Goal: Information Seeking & Learning: Learn about a topic

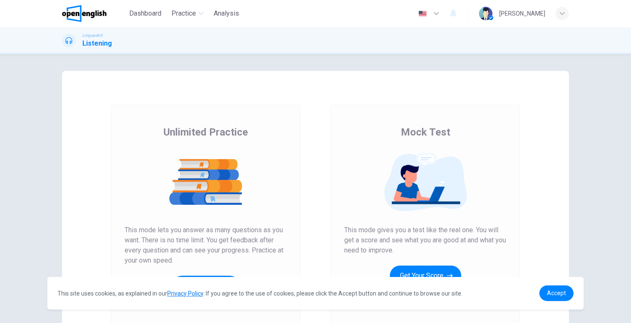
scroll to position [85, 0]
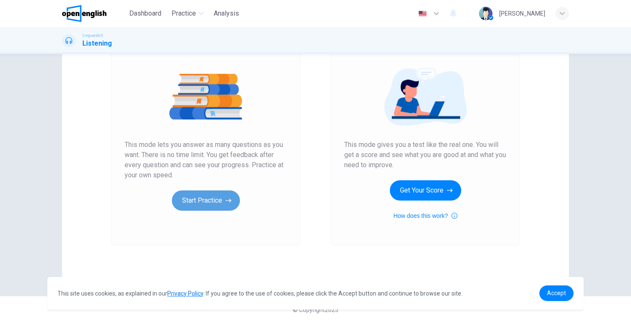
click at [217, 205] on button "Start Practice" at bounding box center [206, 200] width 68 height 20
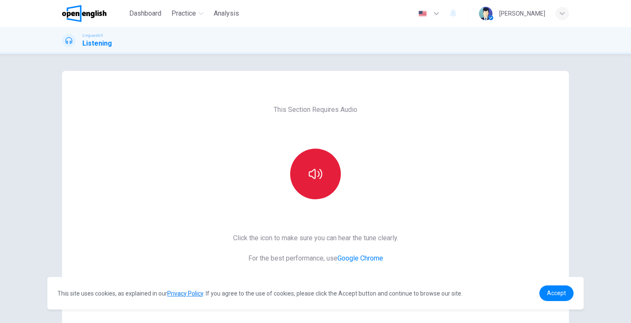
click at [326, 165] on button "button" at bounding box center [315, 174] width 51 height 51
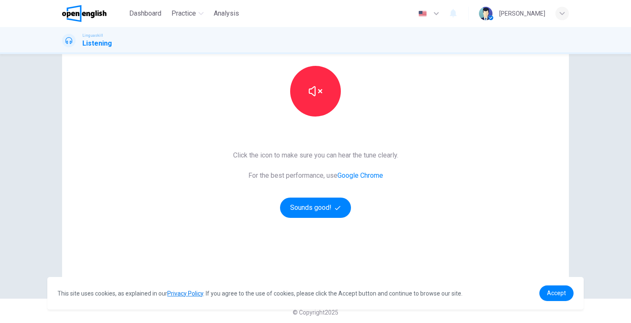
scroll to position [85, 0]
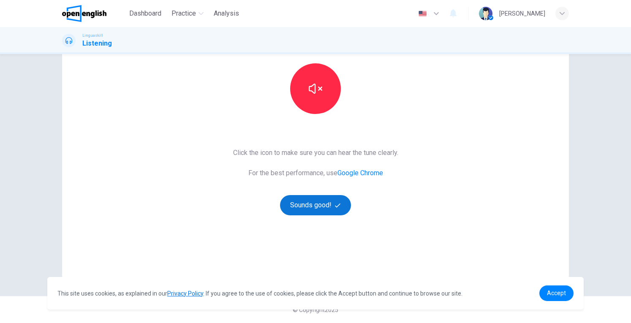
click at [333, 199] on button "Sounds good!" at bounding box center [315, 205] width 71 height 20
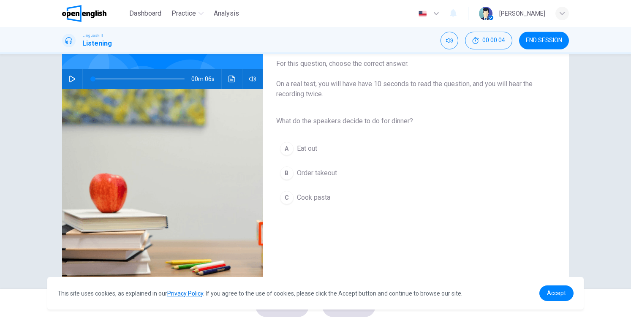
scroll to position [70, 0]
click at [69, 79] on icon "button" at bounding box center [72, 78] width 6 height 7
type input "*"
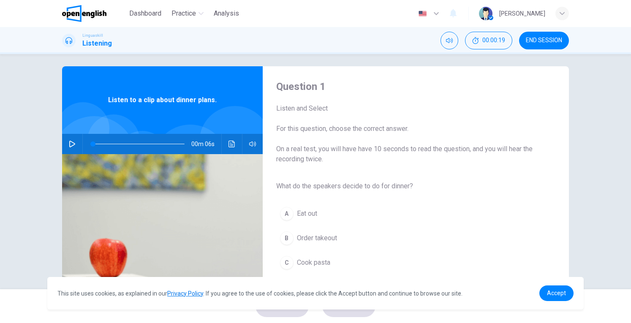
scroll to position [0, 0]
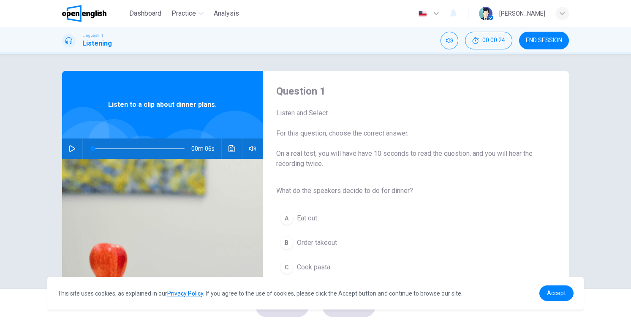
click at [425, 175] on div "Question 1 Listen and Select For this question, choose the correct answer. On a…" at bounding box center [409, 217] width 292 height 266
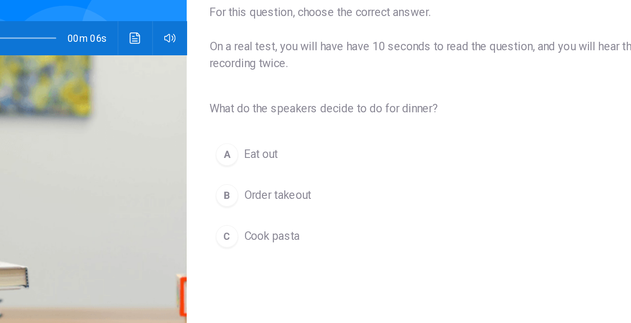
scroll to position [62, 0]
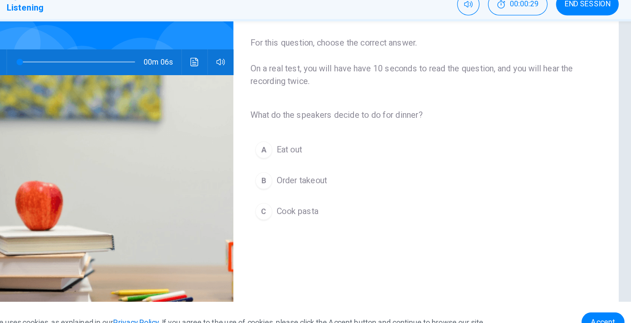
click at [291, 203] on button "C Cook pasta" at bounding box center [408, 205] width 265 height 21
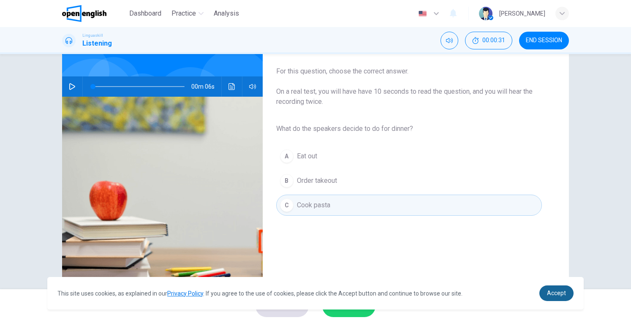
click at [548, 292] on span "Accept" at bounding box center [556, 293] width 19 height 7
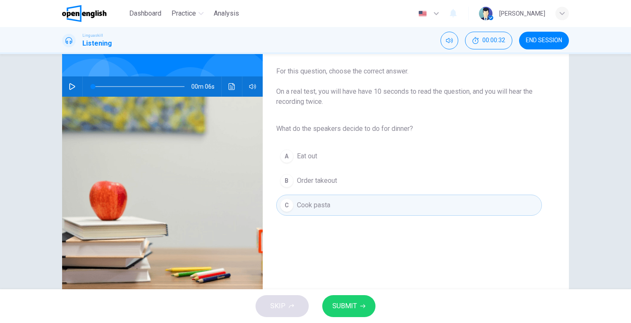
click at [363, 307] on icon "button" at bounding box center [362, 306] width 5 height 4
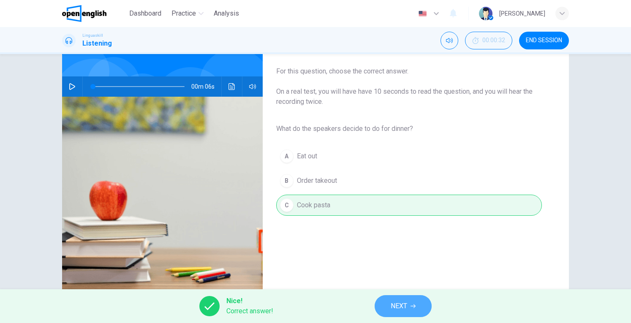
click at [403, 304] on span "NEXT" at bounding box center [398, 306] width 16 height 12
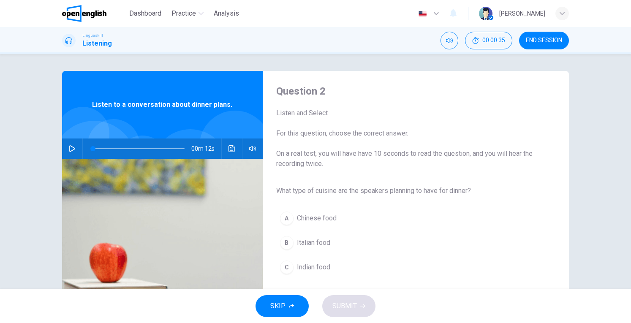
click at [73, 149] on icon "button" at bounding box center [72, 148] width 7 height 7
type input "*"
click at [297, 244] on span "Italian food" at bounding box center [313, 243] width 33 height 10
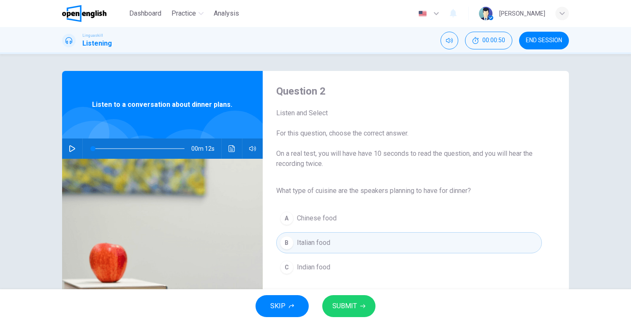
click at [339, 311] on span "SUBMIT" at bounding box center [344, 306] width 24 height 12
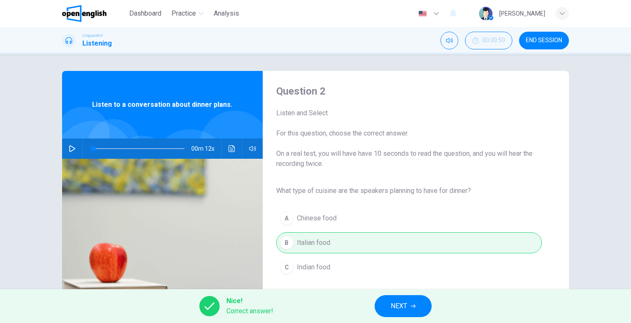
click at [388, 304] on button "NEXT" at bounding box center [402, 306] width 57 height 22
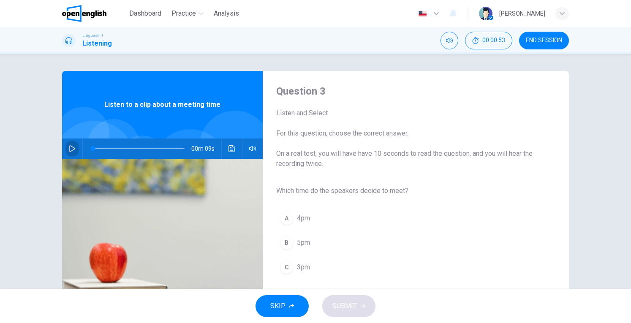
click at [70, 149] on icon "button" at bounding box center [72, 148] width 7 height 7
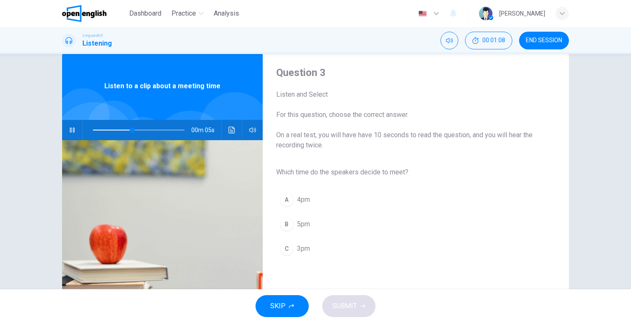
scroll to position [19, 0]
click at [284, 259] on div "A 4pm B 5pm C 3pm" at bounding box center [408, 223] width 265 height 73
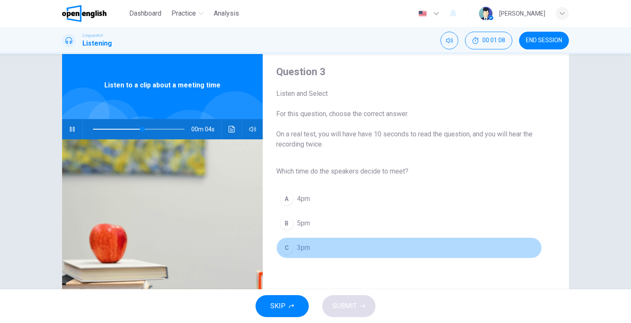
click at [303, 250] on span "3pm" at bounding box center [303, 248] width 13 height 10
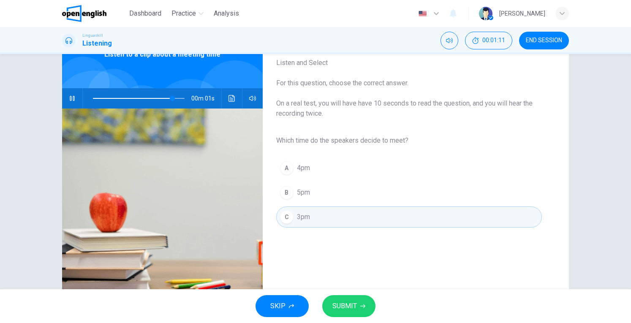
scroll to position [45, 0]
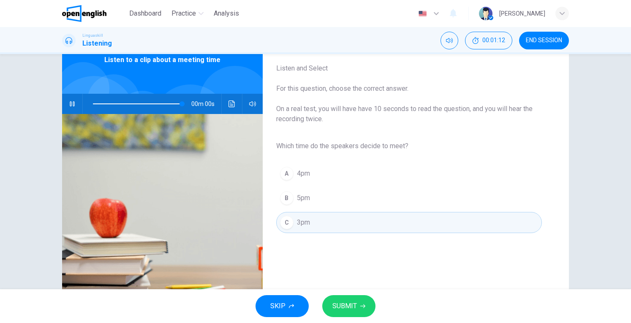
click at [348, 311] on span "SUBMIT" at bounding box center [344, 306] width 24 height 12
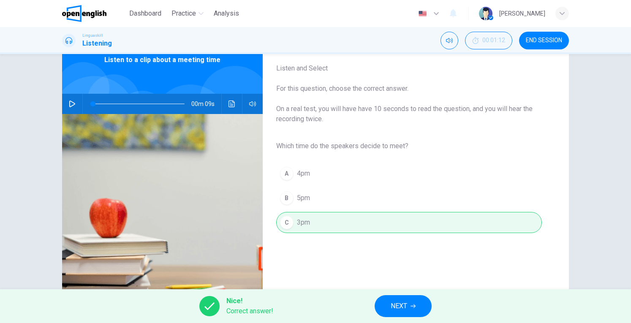
scroll to position [92, 0]
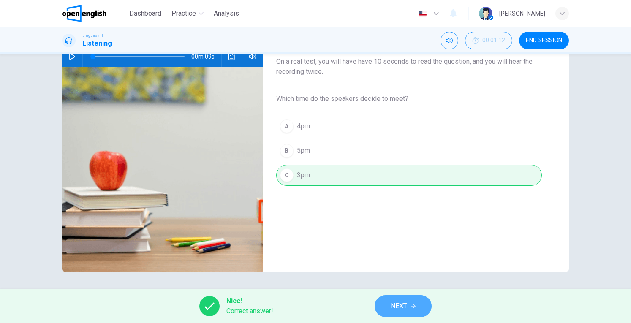
click at [400, 300] on span "NEXT" at bounding box center [398, 306] width 16 height 12
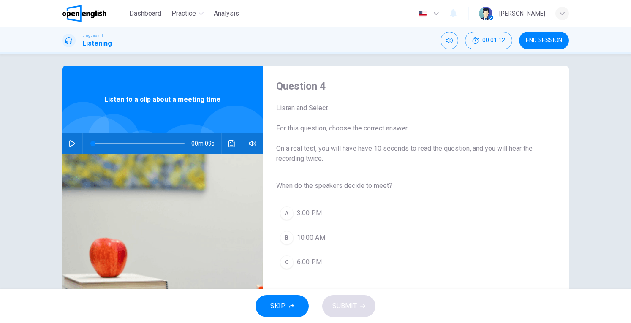
scroll to position [4, 0]
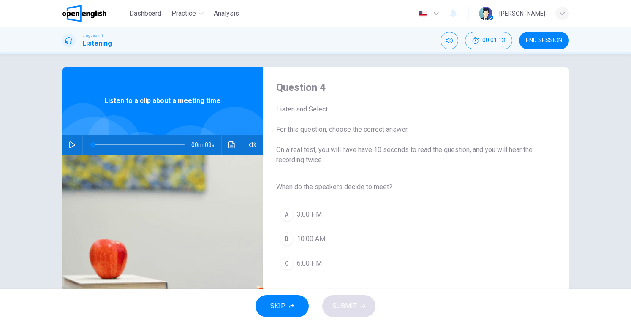
click at [70, 144] on icon "button" at bounding box center [72, 144] width 7 height 7
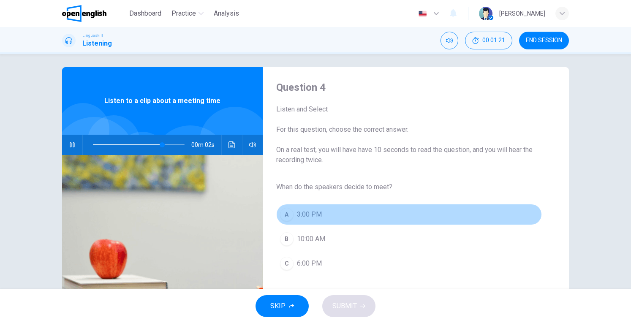
click at [297, 215] on span "3:00 PM" at bounding box center [309, 214] width 25 height 10
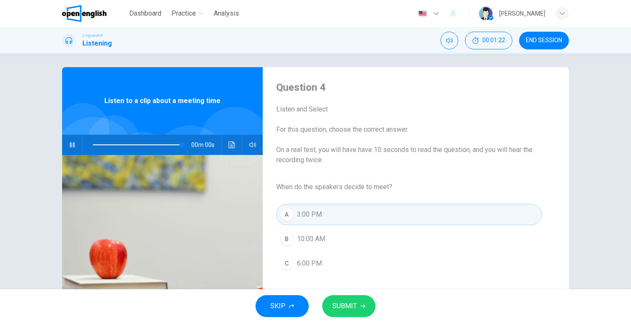
type input "*"
click at [353, 303] on span "SUBMIT" at bounding box center [344, 306] width 24 height 12
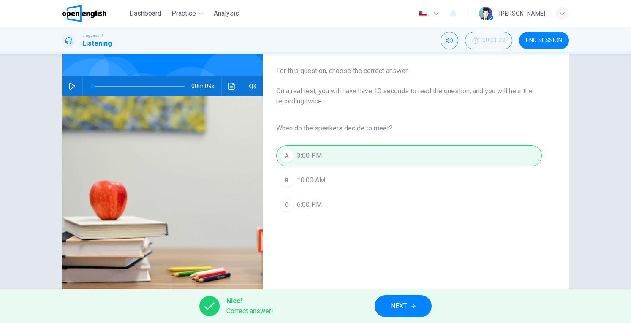
scroll to position [63, 0]
click at [405, 303] on span "NEXT" at bounding box center [398, 306] width 16 height 12
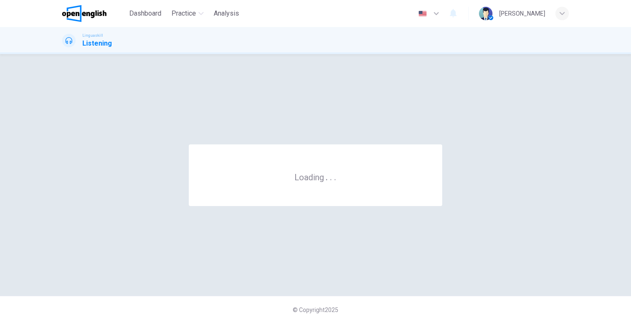
scroll to position [0, 0]
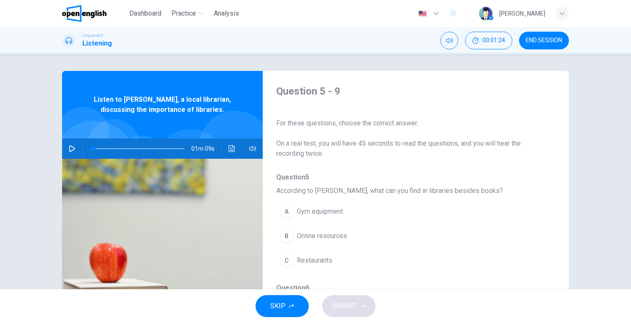
click at [71, 148] on icon "button" at bounding box center [72, 148] width 6 height 7
drag, startPoint x: 115, startPoint y: 148, endPoint x: 72, endPoint y: 147, distance: 43.1
click at [72, 147] on div "01m 09s" at bounding box center [162, 148] width 200 height 20
drag, startPoint x: 95, startPoint y: 151, endPoint x: 69, endPoint y: 157, distance: 27.0
click at [69, 157] on div "01m 05s" at bounding box center [162, 148] width 200 height 20
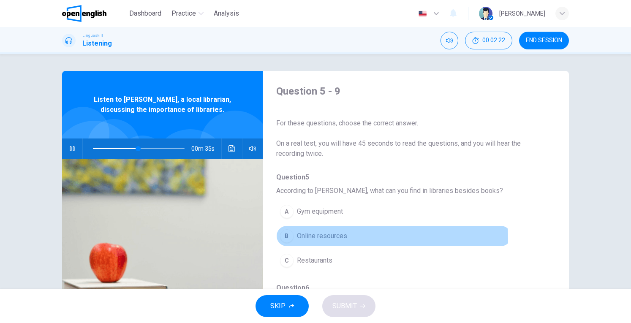
click at [276, 241] on button "B Online resources" at bounding box center [393, 235] width 235 height 21
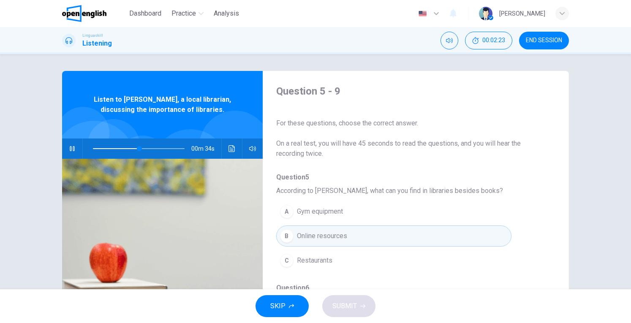
scroll to position [170, 0]
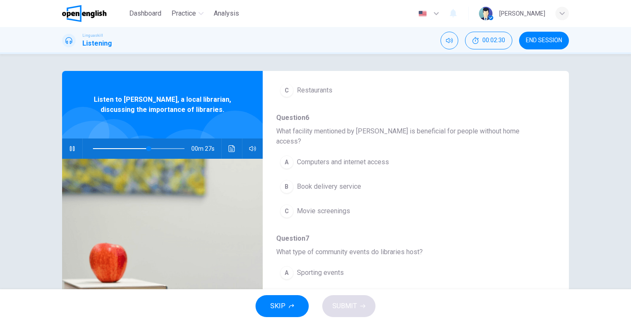
click at [297, 181] on span "Book delivery service" at bounding box center [329, 186] width 64 height 10
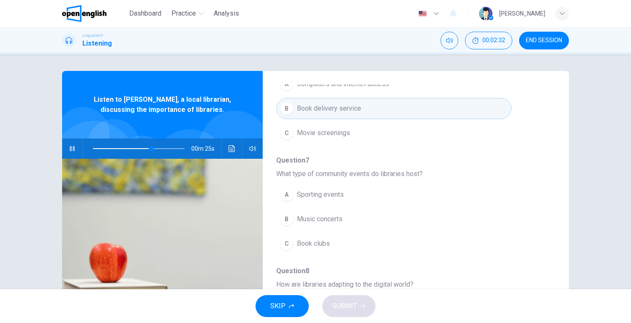
scroll to position [249, 0]
click at [293, 233] on button "C Book clubs" at bounding box center [393, 243] width 235 height 21
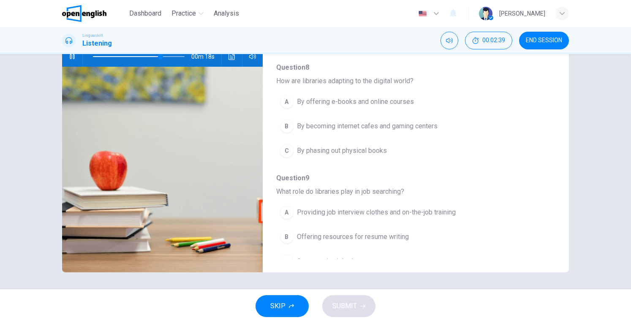
scroll to position [92, 0]
click at [341, 208] on span "Providing job interview clothes and on-the-job training" at bounding box center [376, 213] width 159 height 10
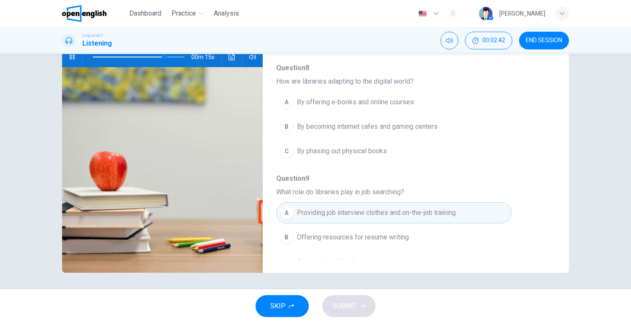
click at [324, 97] on span "By offering e-books and online courses" at bounding box center [355, 102] width 117 height 10
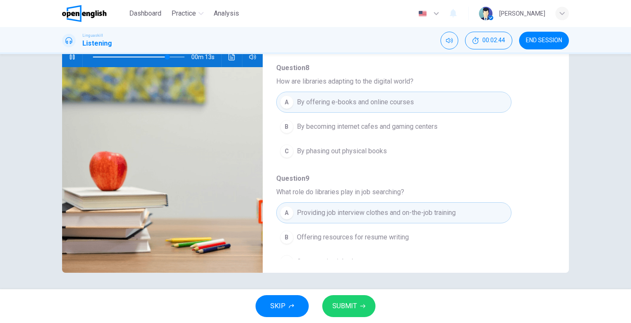
click at [357, 308] on button "SUBMIT" at bounding box center [348, 306] width 53 height 22
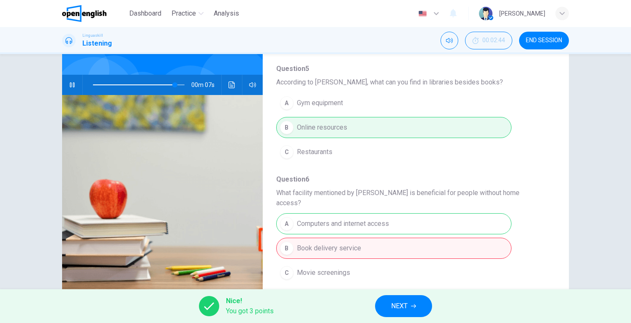
scroll to position [58, 0]
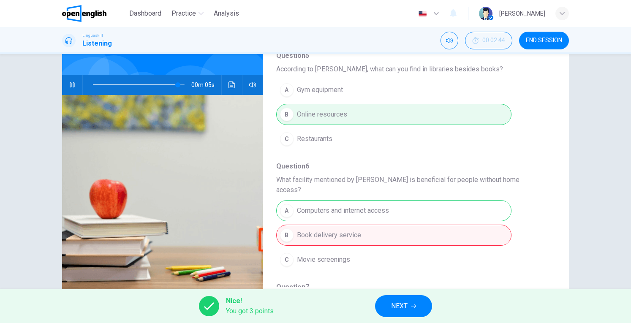
click at [70, 81] on icon "button" at bounding box center [72, 84] width 7 height 7
type input "**"
click at [393, 296] on button "NEXT" at bounding box center [403, 306] width 57 height 22
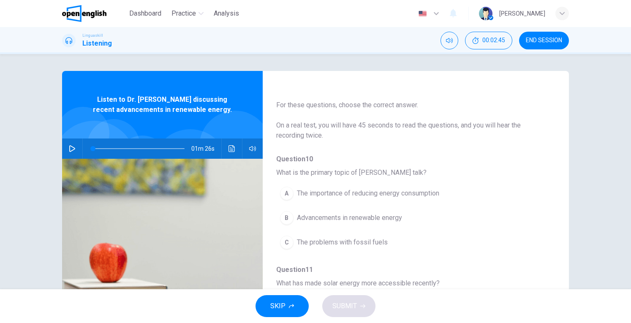
scroll to position [76, 0]
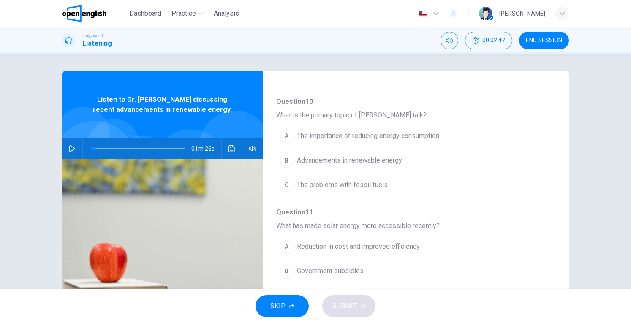
click at [69, 145] on icon "button" at bounding box center [72, 148] width 7 height 7
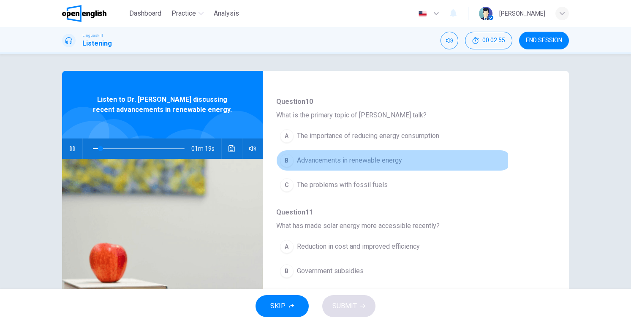
click at [349, 160] on span "Advancements in renewable energy" at bounding box center [349, 160] width 105 height 10
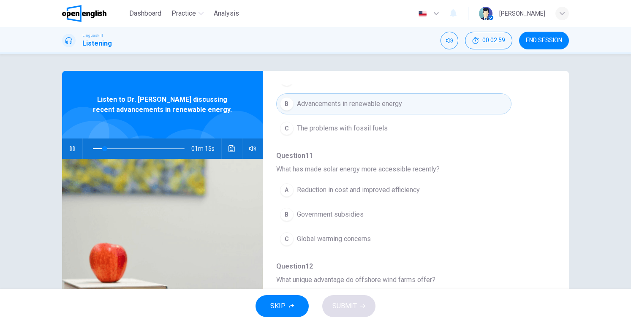
scroll to position [144, 0]
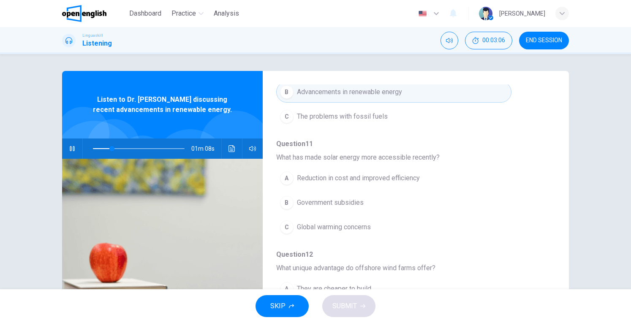
click at [395, 183] on button "A Reduction in cost and improved efficiency" at bounding box center [393, 178] width 235 height 21
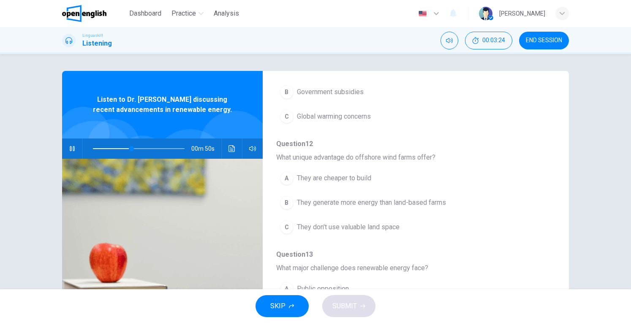
scroll to position [254, 0]
click at [330, 190] on div "A They are cheaper to build B They generate more energy than land-based farms C…" at bounding box center [408, 202] width 265 height 73
click at [331, 177] on span "They are cheaper to build" at bounding box center [334, 178] width 74 height 10
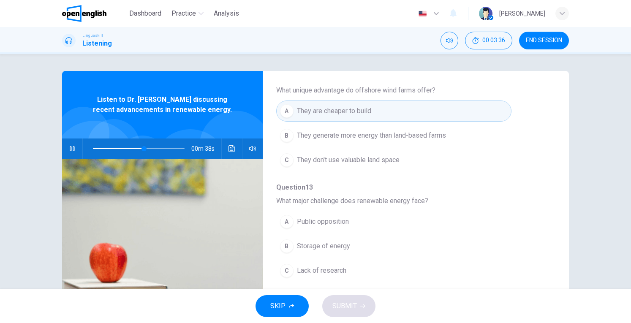
scroll to position [330, 0]
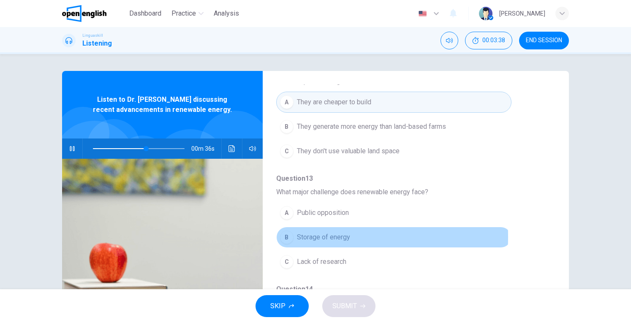
click at [293, 234] on button "B Storage of energy" at bounding box center [393, 237] width 235 height 21
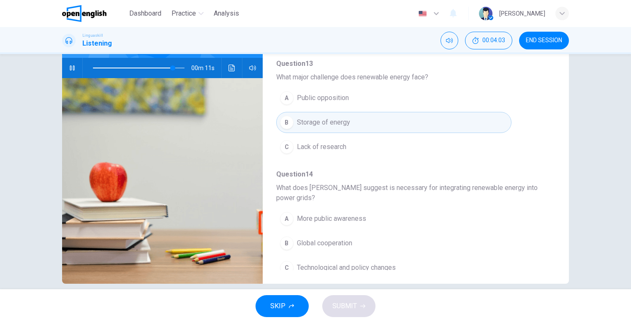
scroll to position [370, 0]
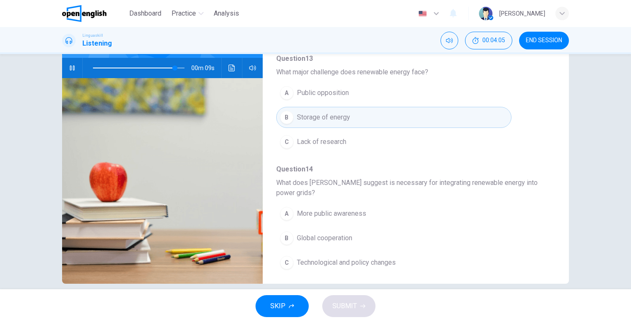
click at [312, 257] on span "Technological and policy changes" at bounding box center [346, 262] width 99 height 10
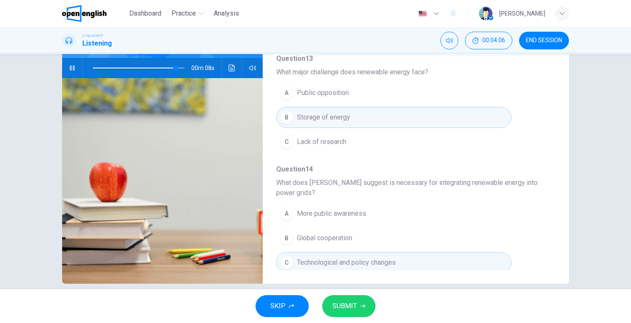
click at [341, 301] on span "SUBMIT" at bounding box center [344, 306] width 24 height 12
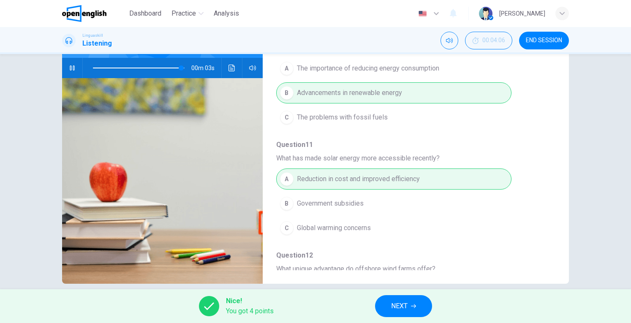
scroll to position [0, 0]
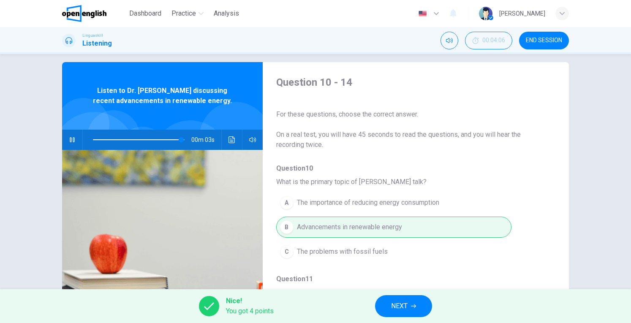
type input "**"
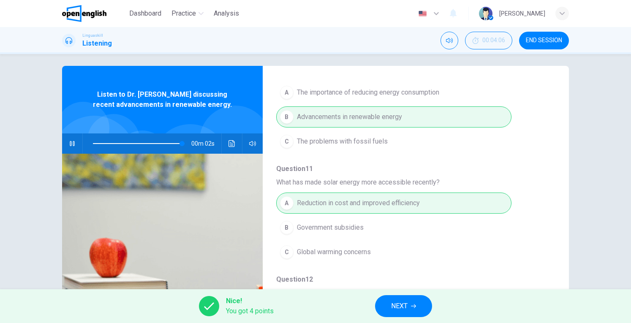
scroll to position [116, 0]
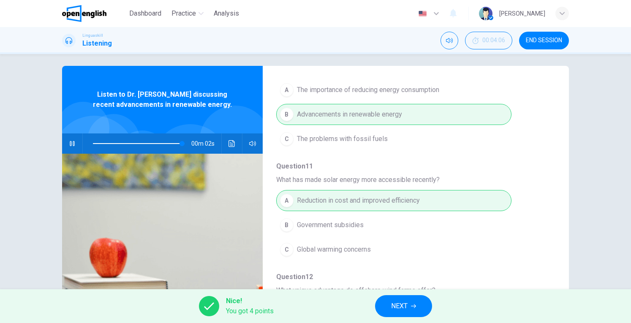
click at [404, 303] on span "NEXT" at bounding box center [399, 306] width 16 height 12
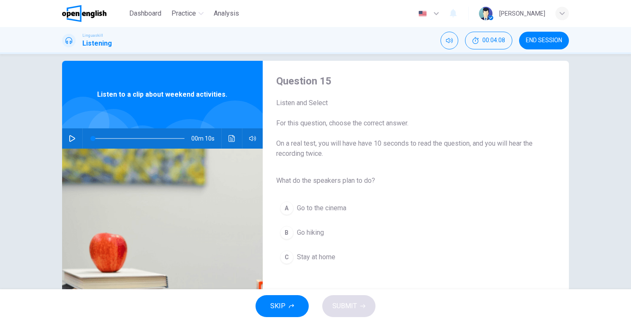
scroll to position [6, 0]
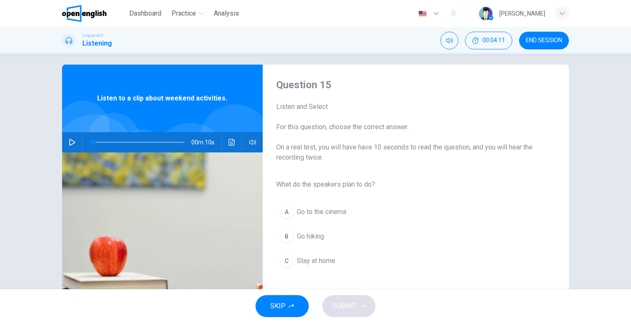
click at [70, 140] on icon "button" at bounding box center [72, 142] width 6 height 7
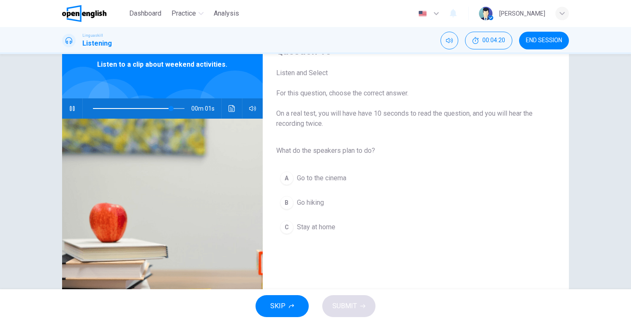
scroll to position [43, 0]
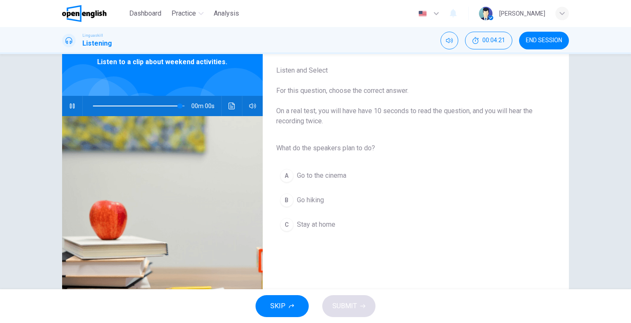
type input "*"
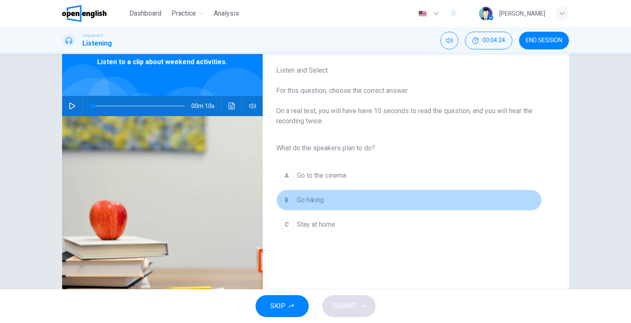
click at [312, 200] on span "Go hiking" at bounding box center [310, 200] width 27 height 10
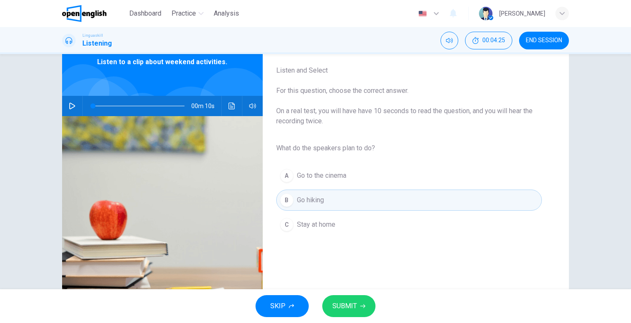
click at [348, 306] on span "SUBMIT" at bounding box center [344, 306] width 24 height 12
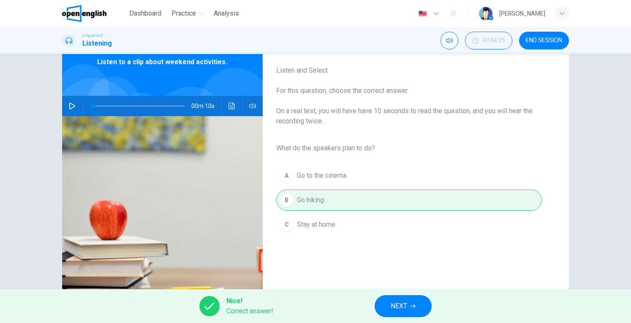
scroll to position [92, 0]
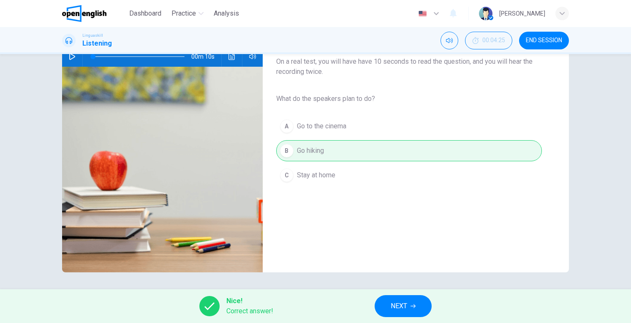
click at [406, 303] on span "NEXT" at bounding box center [398, 306] width 16 height 12
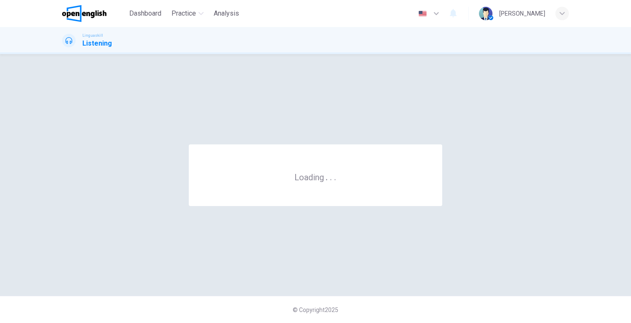
scroll to position [0, 0]
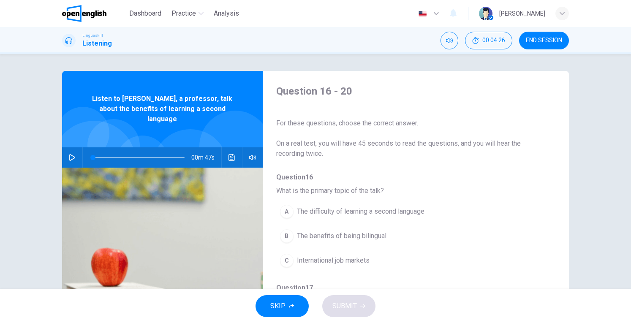
click at [72, 154] on icon "button" at bounding box center [72, 157] width 7 height 7
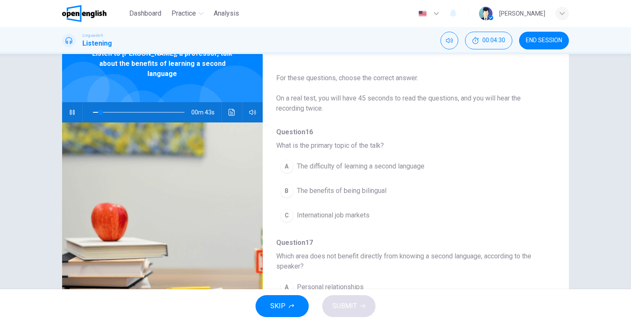
scroll to position [42, 0]
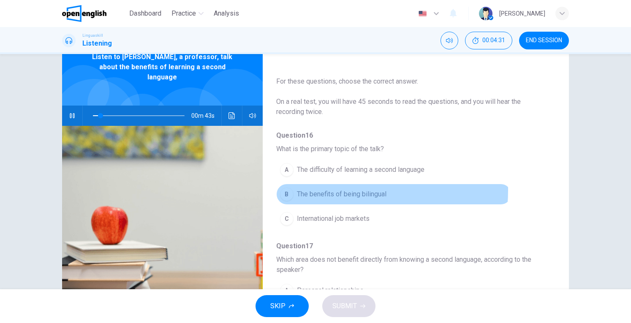
click at [320, 190] on span "The benefits of being bilingual" at bounding box center [341, 194] width 89 height 10
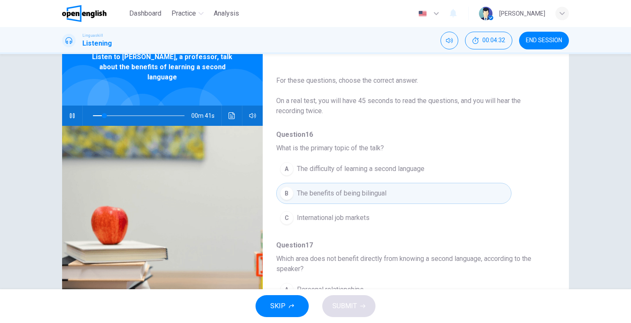
scroll to position [3, 0]
click at [345, 171] on span "The difficulty of learning a second language" at bounding box center [360, 167] width 127 height 10
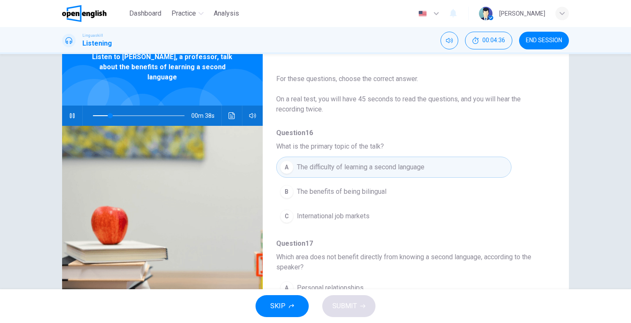
click at [335, 196] on button "B The benefits of being bilingual" at bounding box center [393, 191] width 235 height 21
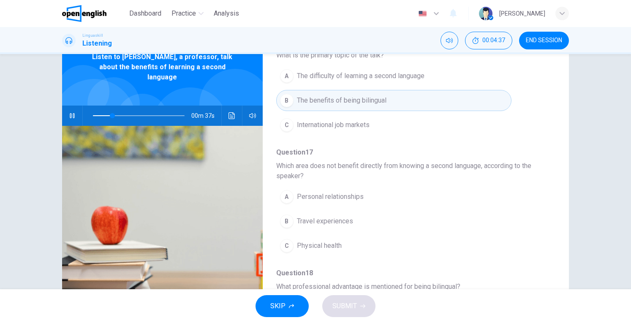
scroll to position [106, 0]
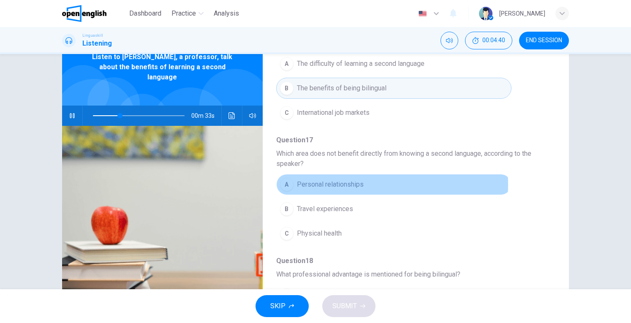
click at [330, 183] on span "Personal relationships" at bounding box center [330, 184] width 67 height 10
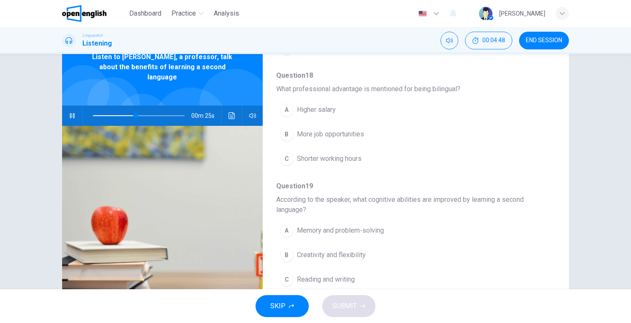
scroll to position [293, 0]
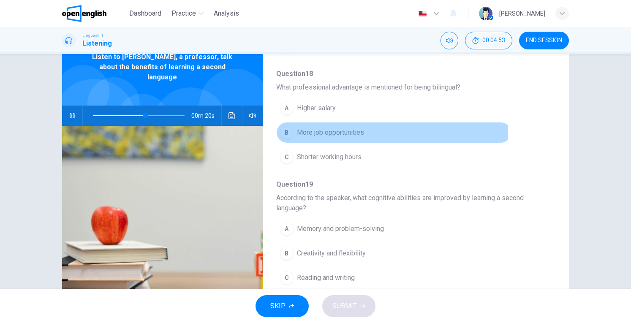
click at [313, 129] on span "More job opportunities" at bounding box center [330, 132] width 67 height 10
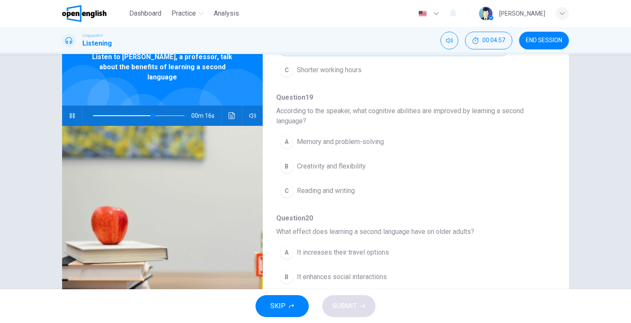
scroll to position [379, 0]
click at [298, 139] on span "Memory and problem-solving" at bounding box center [340, 143] width 87 height 10
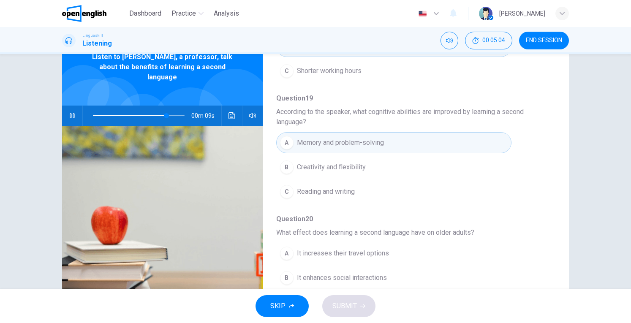
scroll to position [380, 0]
click at [360, 249] on span "It increases their travel options" at bounding box center [343, 252] width 92 height 10
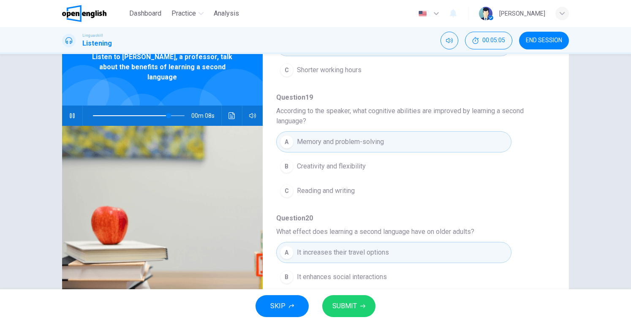
click at [352, 304] on span "SUBMIT" at bounding box center [344, 306] width 24 height 12
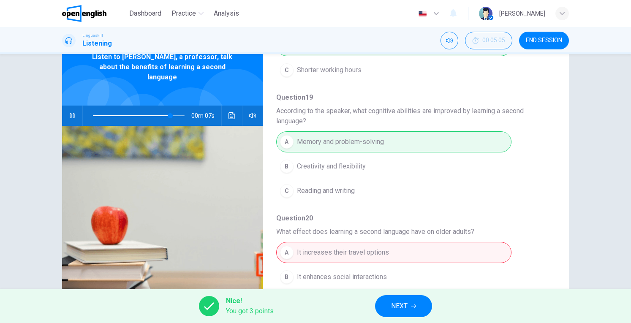
scroll to position [92, 0]
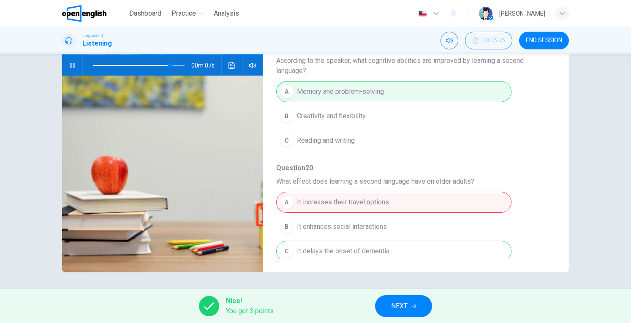
type input "**"
click at [396, 305] on span "NEXT" at bounding box center [399, 306] width 16 height 12
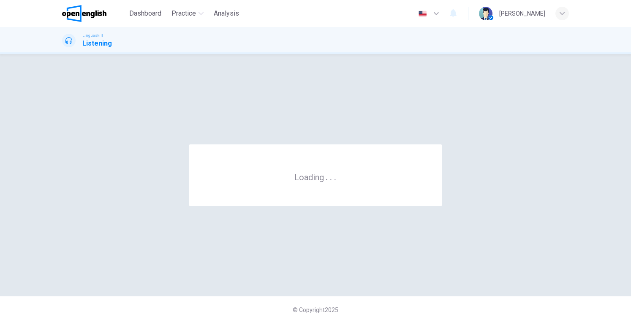
scroll to position [0, 0]
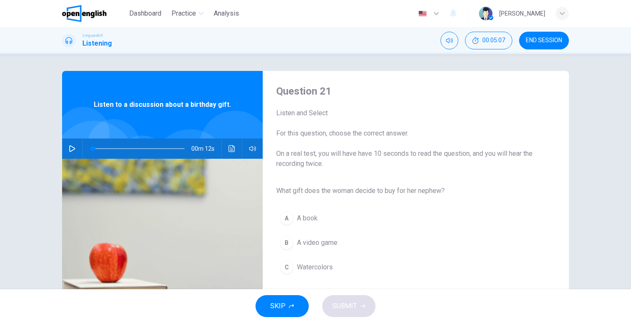
click at [69, 142] on button "button" at bounding box center [72, 148] width 14 height 20
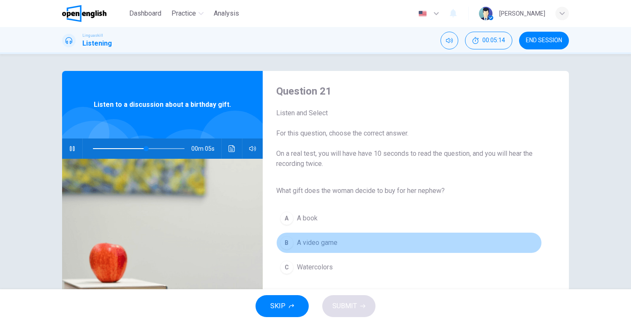
click at [323, 246] on span "A video game" at bounding box center [317, 243] width 41 height 10
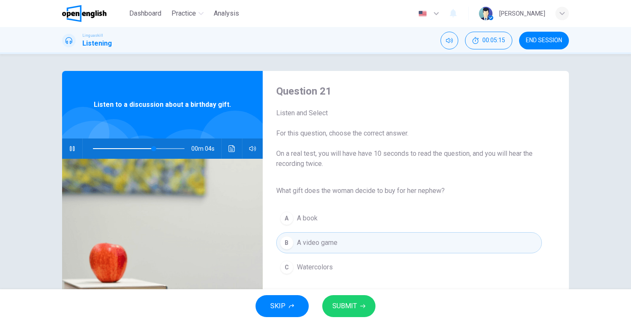
click at [313, 264] on span "Watercolors" at bounding box center [315, 267] width 36 height 10
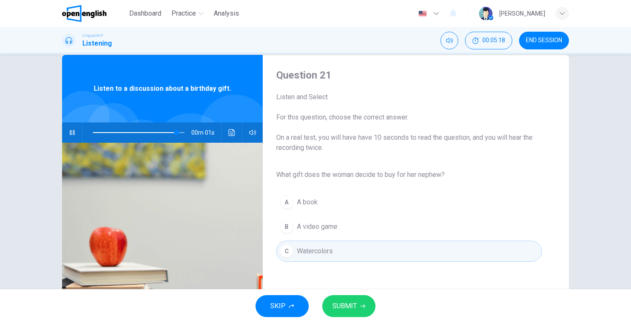
scroll to position [20, 0]
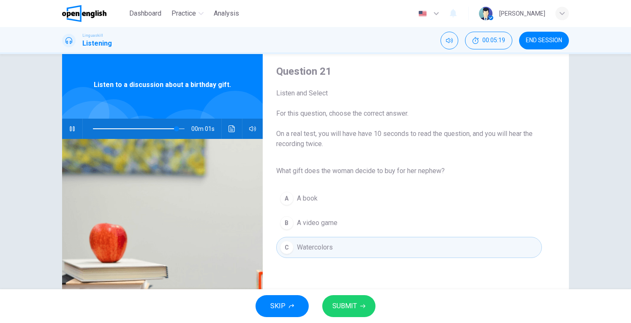
type input "*"
click at [360, 307] on icon "button" at bounding box center [362, 305] width 5 height 5
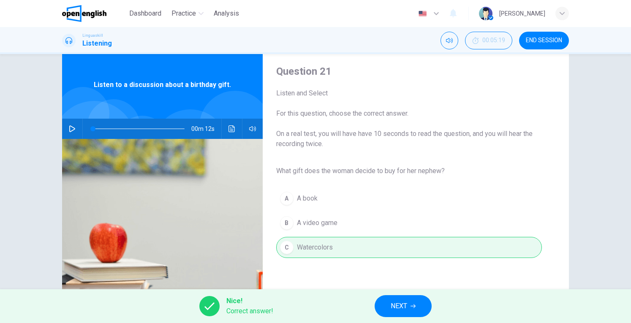
scroll to position [66, 0]
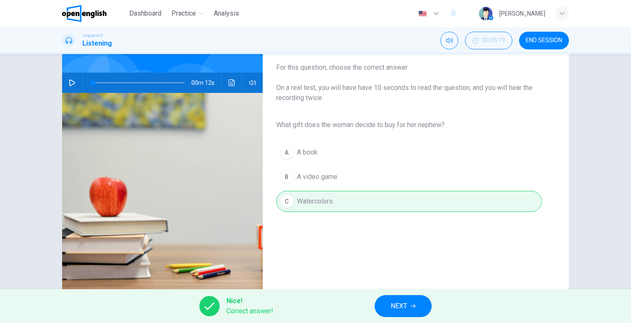
click at [406, 303] on span "NEXT" at bounding box center [398, 306] width 16 height 12
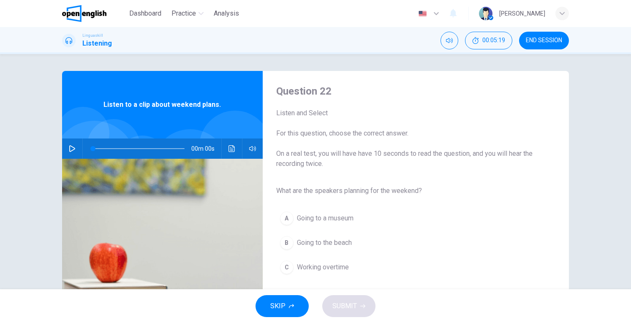
scroll to position [35, 0]
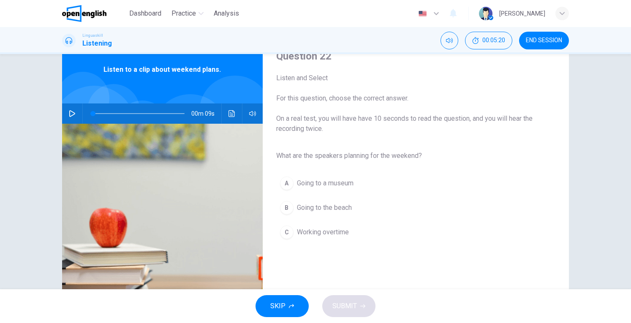
click at [68, 118] on button "button" at bounding box center [72, 113] width 14 height 20
click at [331, 211] on span "Going to the beach" at bounding box center [324, 208] width 55 height 10
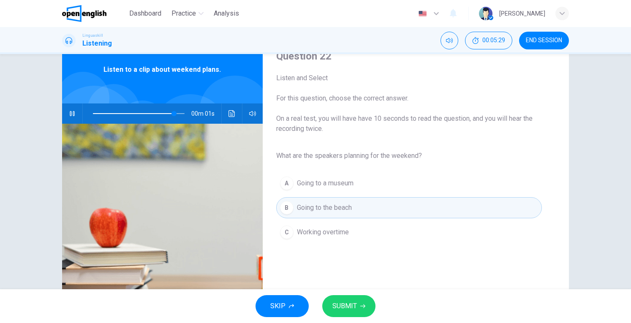
click at [362, 303] on icon "button" at bounding box center [362, 305] width 5 height 5
type input "*"
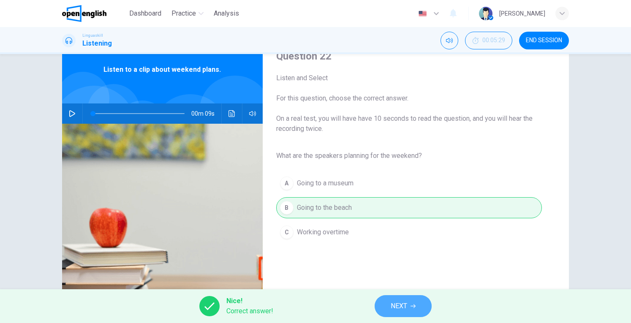
click at [405, 307] on span "NEXT" at bounding box center [398, 306] width 16 height 12
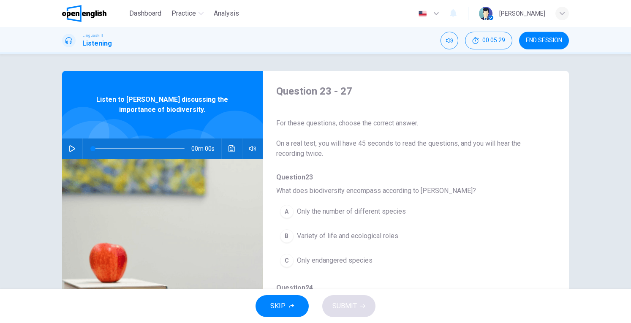
scroll to position [33, 0]
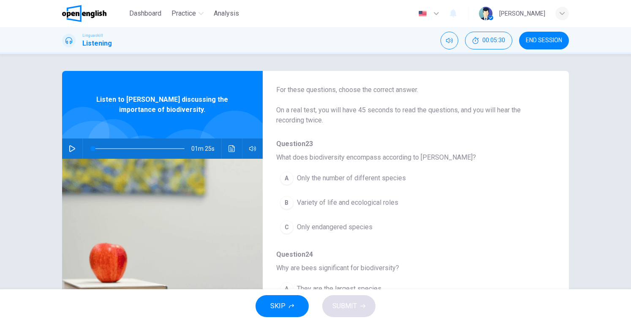
click at [70, 147] on icon "button" at bounding box center [72, 148] width 6 height 7
click at [314, 180] on span "Only the number of different species" at bounding box center [351, 178] width 109 height 10
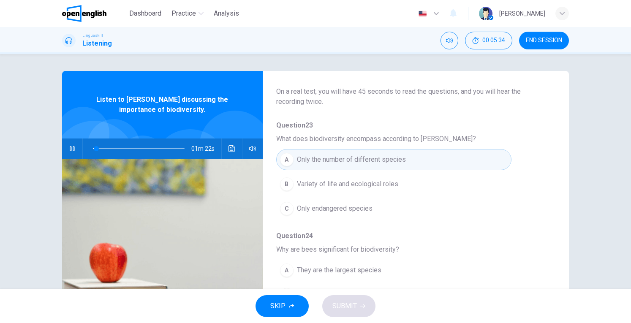
scroll to position [52, 0]
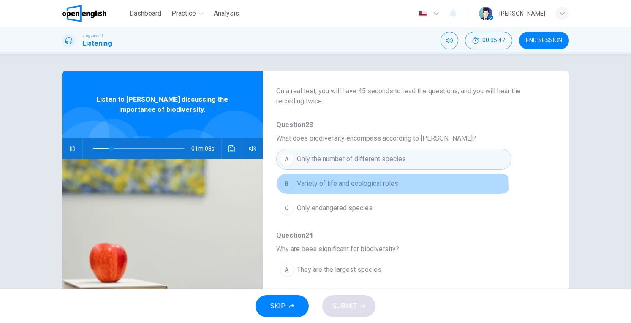
click at [343, 189] on button "B Variety of life and ecological roles" at bounding box center [393, 183] width 235 height 21
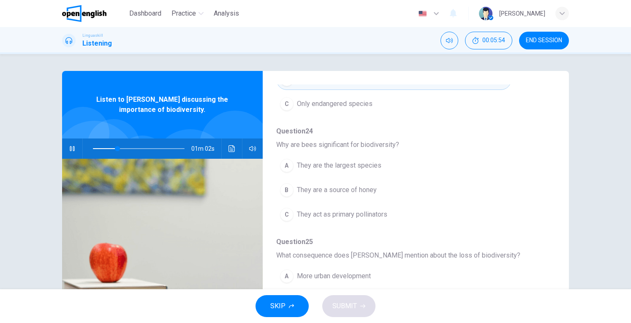
scroll to position [157, 0]
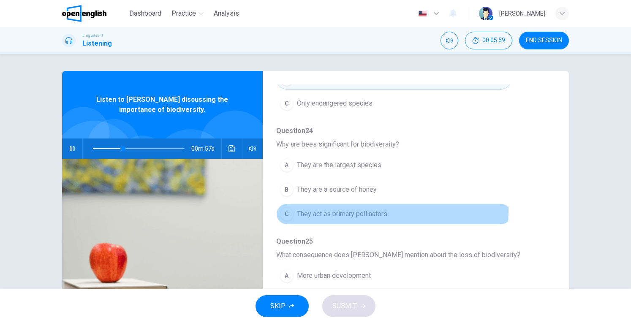
click at [349, 209] on span "They act as primary pollinators" at bounding box center [342, 214] width 90 height 10
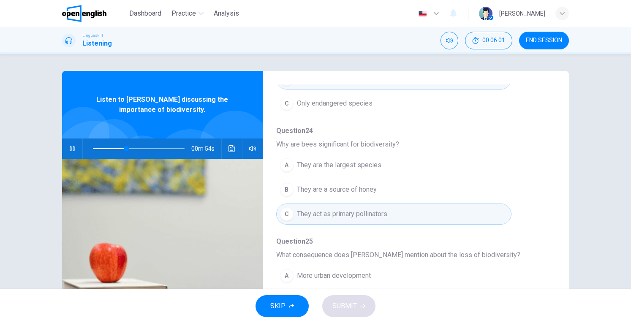
click at [360, 162] on span "They are the largest species" at bounding box center [339, 165] width 84 height 10
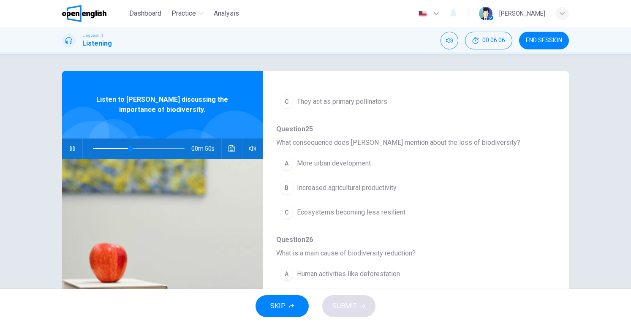
scroll to position [271, 0]
click at [360, 206] on span "Ecosystems becoming less resilient" at bounding box center [351, 211] width 108 height 10
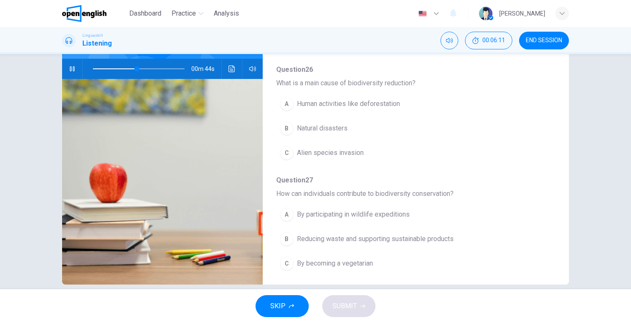
scroll to position [82, 0]
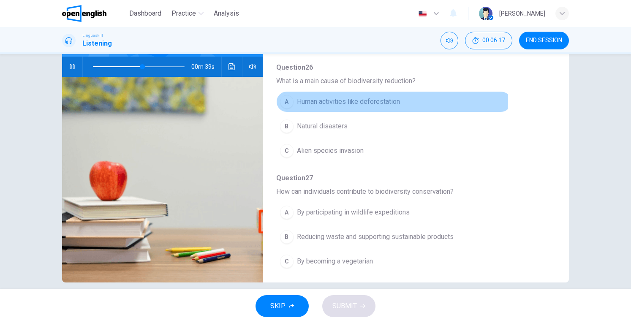
click at [352, 97] on span "Human activities like deforestation" at bounding box center [348, 102] width 103 height 10
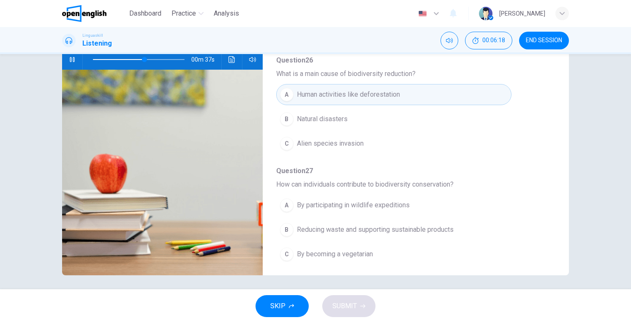
scroll to position [92, 0]
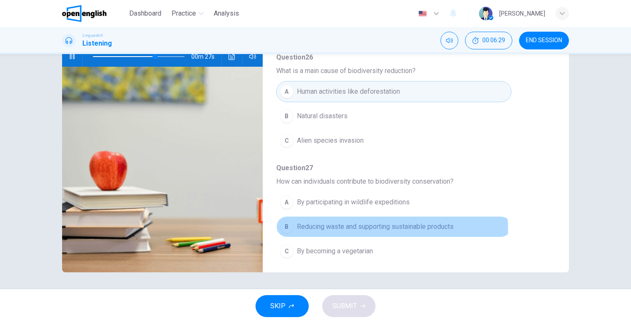
click at [368, 225] on span "Reducing waste and supporting sustainable products" at bounding box center [375, 227] width 157 height 10
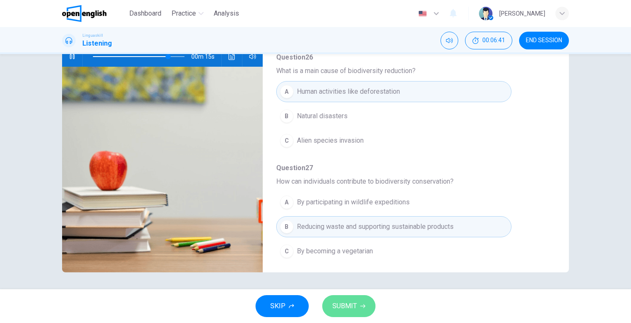
click at [359, 297] on button "SUBMIT" at bounding box center [348, 306] width 53 height 22
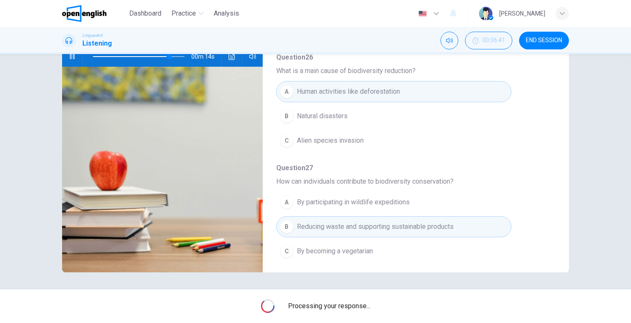
click at [359, 297] on div "Processing your response..." at bounding box center [315, 306] width 631 height 34
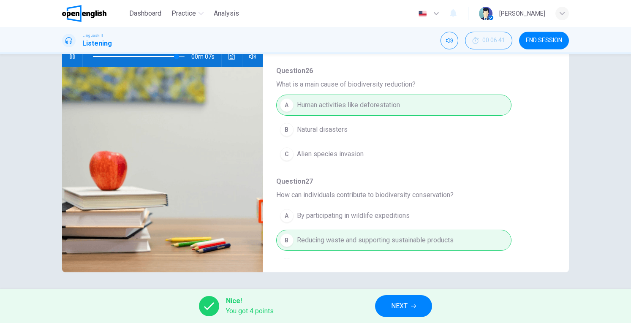
scroll to position [360, 0]
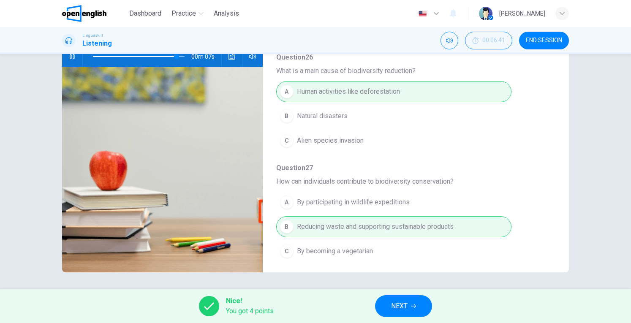
type input "**"
click at [414, 298] on button "NEXT" at bounding box center [403, 306] width 57 height 22
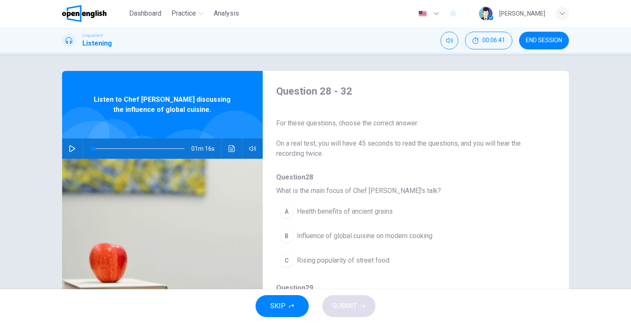
scroll to position [10, 0]
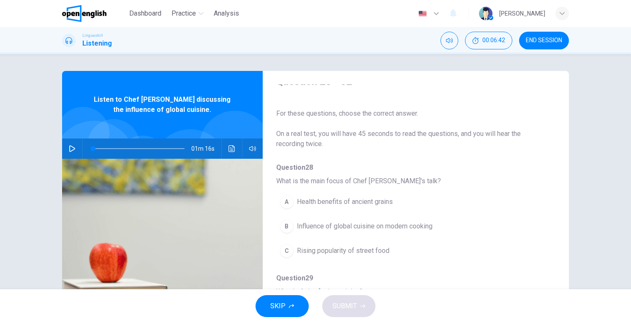
click at [69, 145] on icon "button" at bounding box center [72, 148] width 7 height 7
click at [303, 203] on span "Health benefits of ancient grains" at bounding box center [345, 202] width 96 height 10
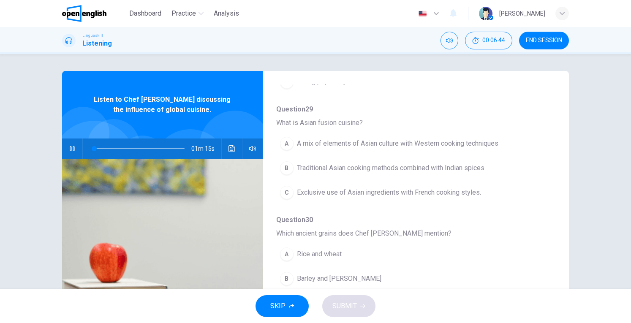
scroll to position [209, 0]
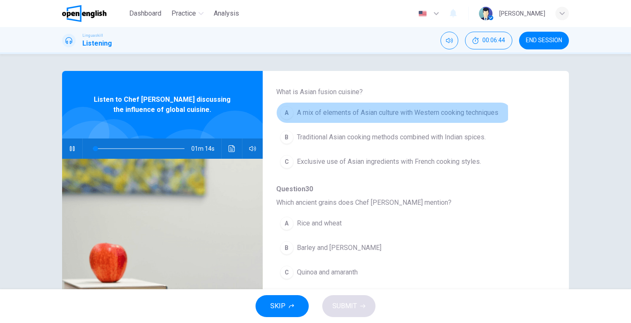
click at [311, 114] on span "A mix of elements of Asian culture with Western cooking techniques" at bounding box center [397, 113] width 201 height 10
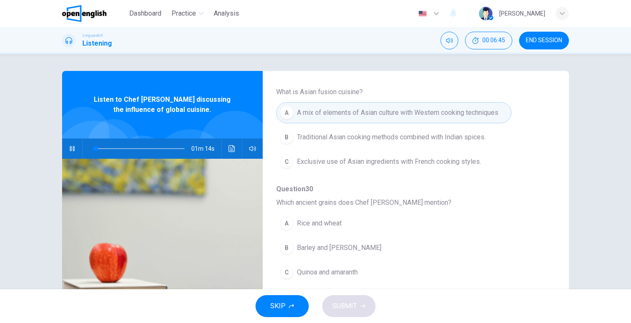
click at [339, 244] on span "Barley and [PERSON_NAME]" at bounding box center [339, 248] width 84 height 10
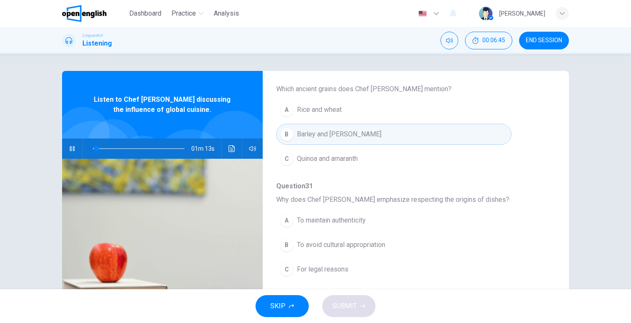
scroll to position [360, 0]
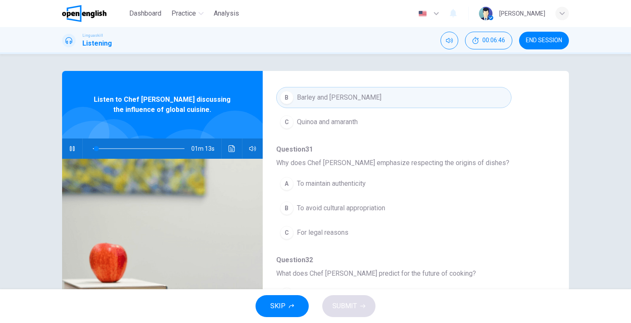
click at [339, 204] on span "To avoid cultural appropriation" at bounding box center [341, 208] width 88 height 10
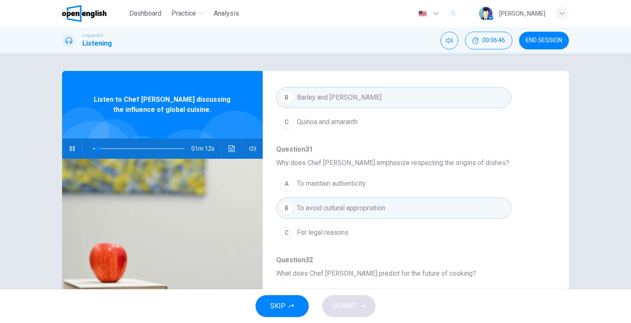
scroll to position [92, 0]
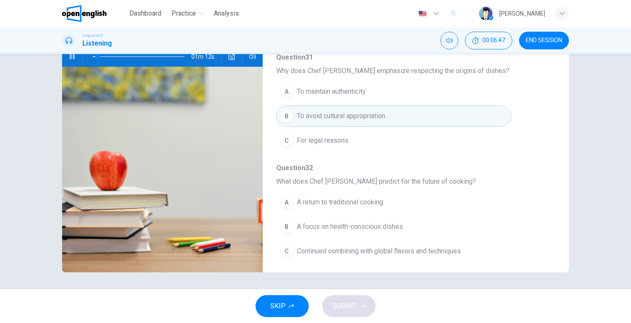
click at [346, 248] on span "Continued combining with global flavors and techniques" at bounding box center [379, 251] width 164 height 10
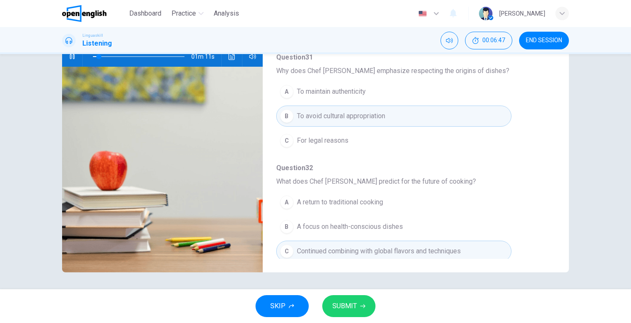
click at [346, 314] on button "SUBMIT" at bounding box center [348, 306] width 53 height 22
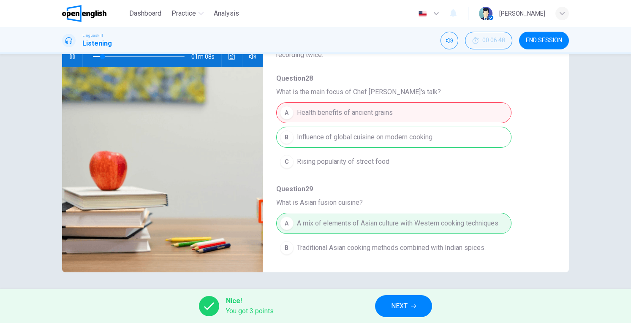
scroll to position [0, 0]
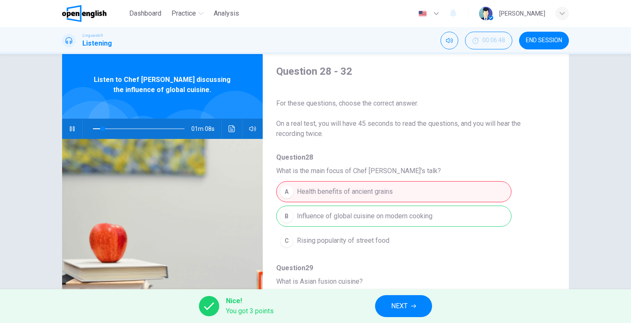
type input "**"
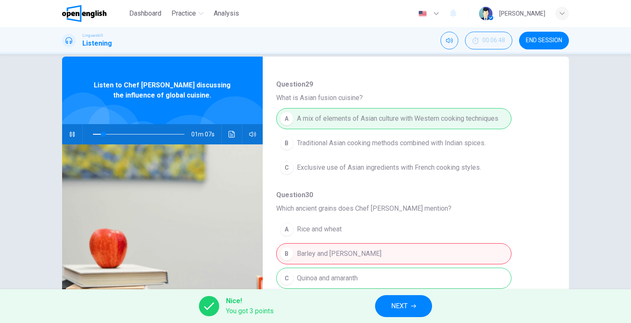
scroll to position [198, 0]
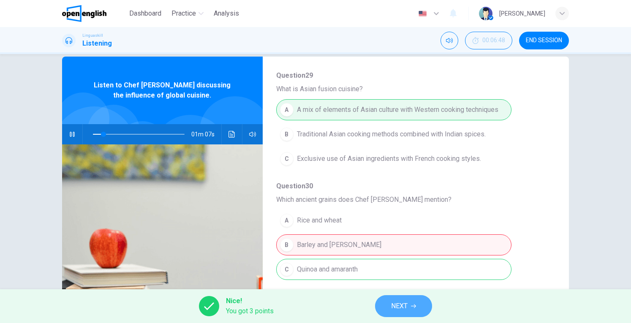
click at [390, 303] on button "NEXT" at bounding box center [403, 306] width 57 height 22
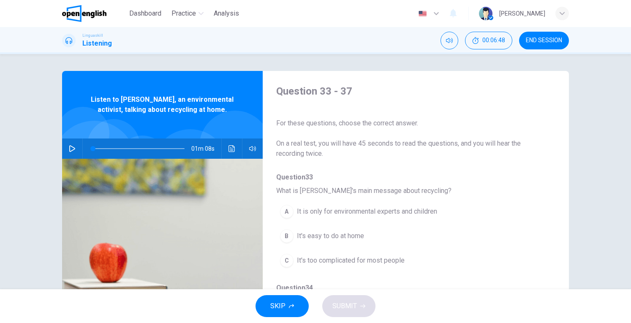
scroll to position [76, 0]
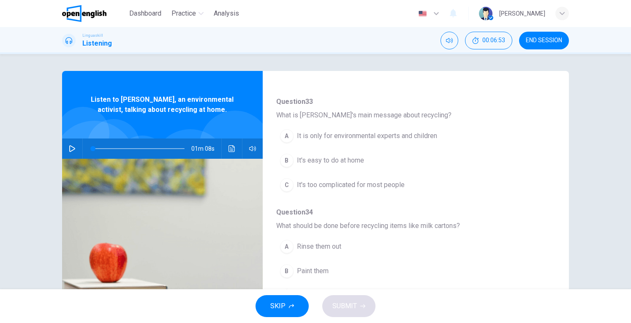
click at [69, 148] on icon "button" at bounding box center [72, 148] width 7 height 7
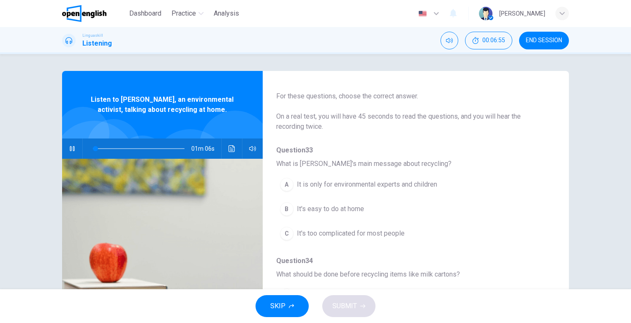
scroll to position [0, 0]
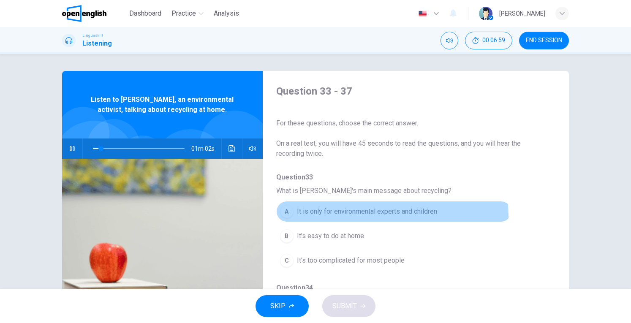
click at [321, 218] on button "A It is only for environmental experts and children" at bounding box center [393, 211] width 235 height 21
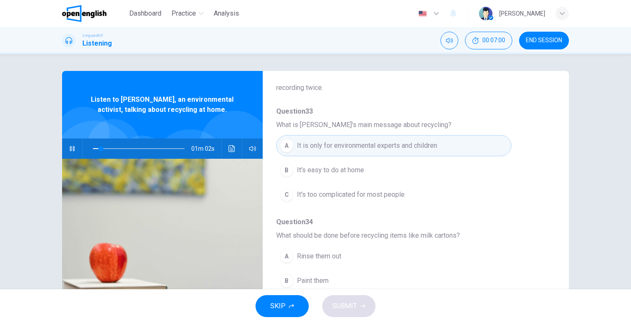
scroll to position [67, 0]
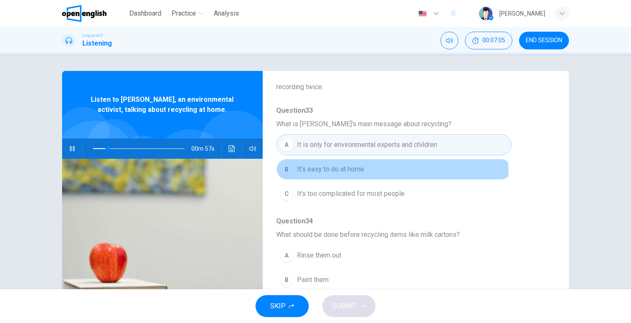
click at [344, 173] on span "It's easy to do at home" at bounding box center [330, 169] width 67 height 10
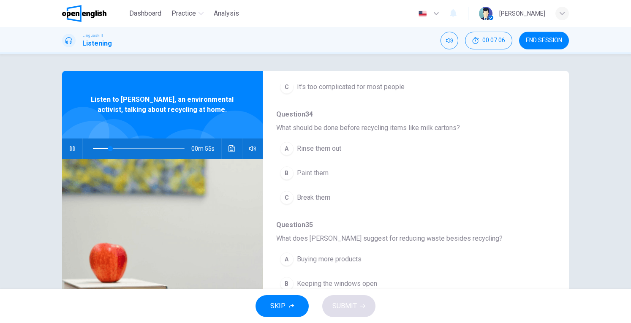
scroll to position [177, 0]
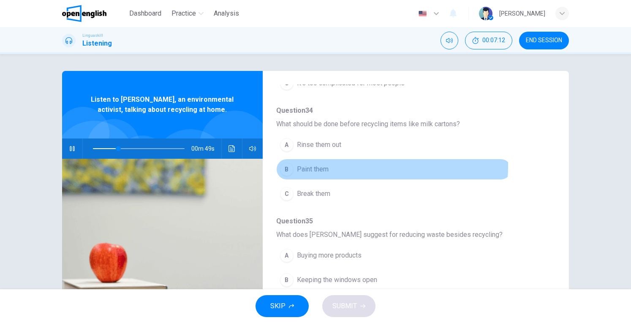
click at [331, 164] on button "B Paint them" at bounding box center [393, 169] width 235 height 21
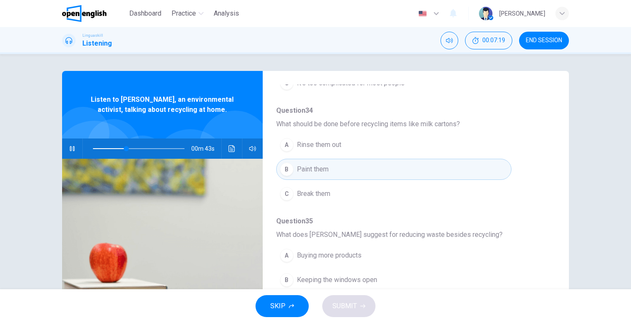
click at [343, 148] on button "A Rinse them out" at bounding box center [393, 144] width 235 height 21
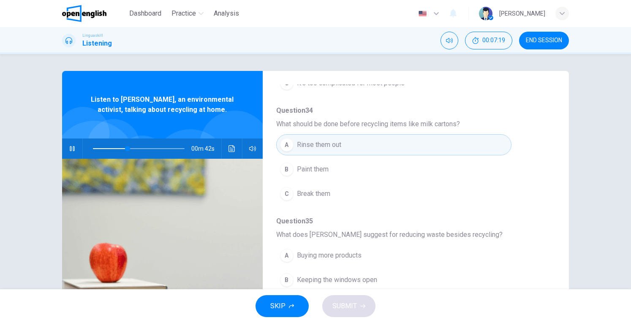
click at [325, 190] on span "Break them" at bounding box center [313, 194] width 33 height 10
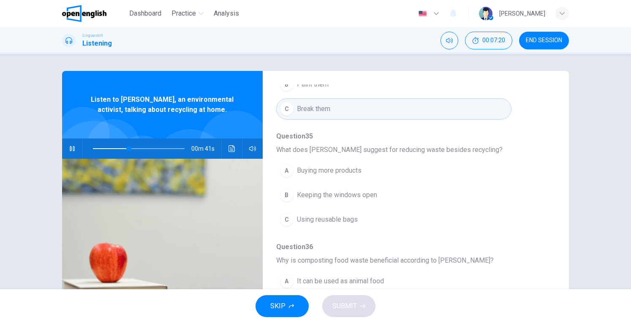
click at [325, 190] on span "Keeping the windows open" at bounding box center [337, 195] width 80 height 10
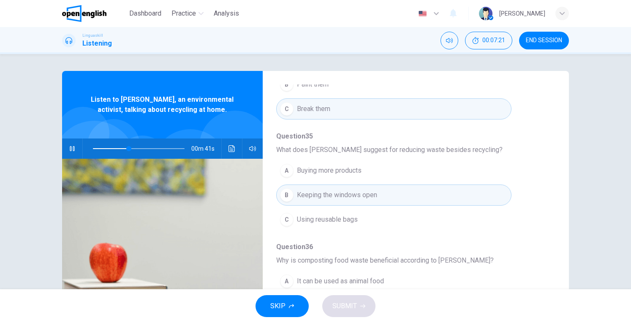
scroll to position [360, 0]
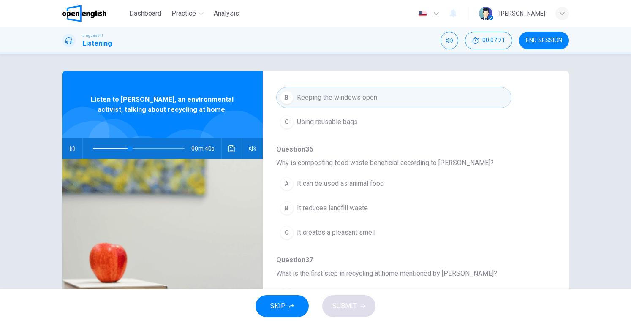
click at [324, 205] on span "It reduces landfill waste" at bounding box center [332, 208] width 71 height 10
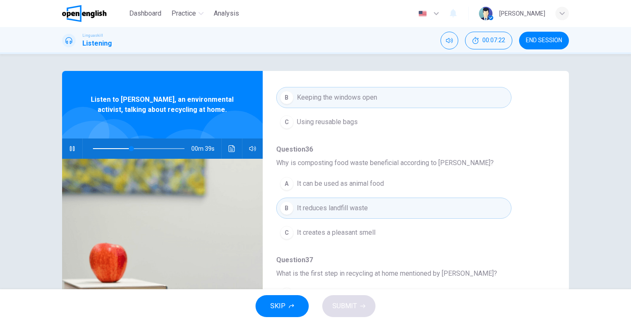
scroll to position [92, 0]
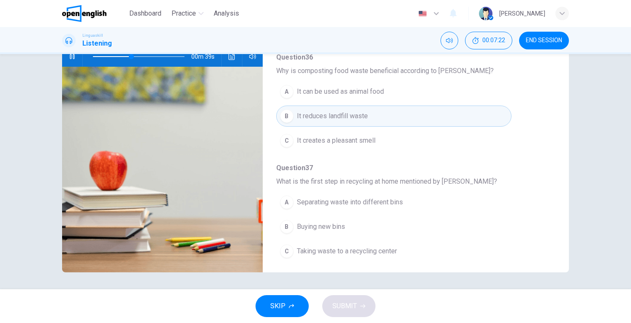
click at [324, 246] on span "Taking waste to a recycling center" at bounding box center [347, 251] width 100 height 10
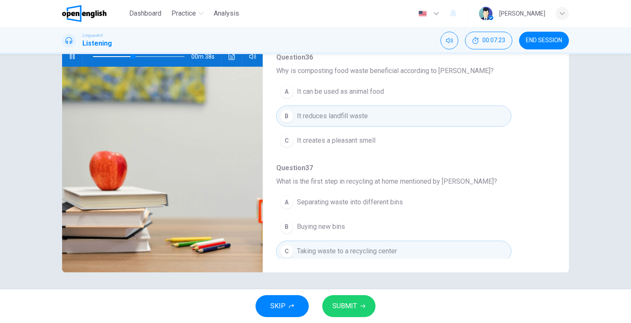
click at [340, 282] on div "Question 33 - 37 For these questions, choose the correct answer. On a real test…" at bounding box center [315, 171] width 631 height 235
click at [343, 302] on span "SUBMIT" at bounding box center [344, 306] width 24 height 12
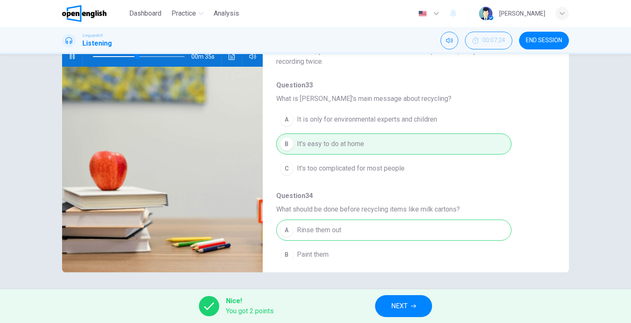
scroll to position [4, 0]
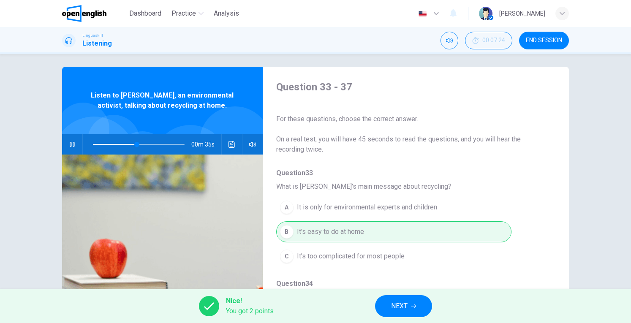
type input "**"
click at [399, 295] on div "Nice! You got 2 points NEXT" at bounding box center [315, 306] width 631 height 34
click at [397, 308] on span "NEXT" at bounding box center [399, 306] width 16 height 12
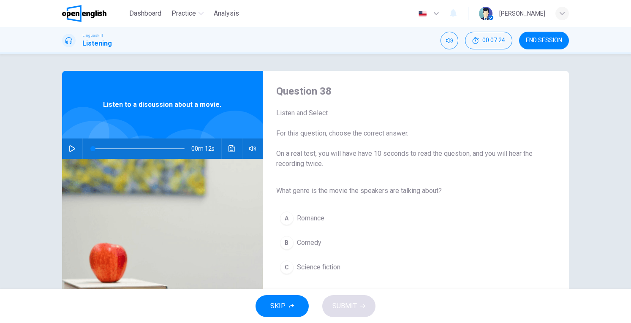
click at [550, 40] on span "END SESSION" at bounding box center [543, 40] width 36 height 7
